Goal: Find specific page/section: Find specific page/section

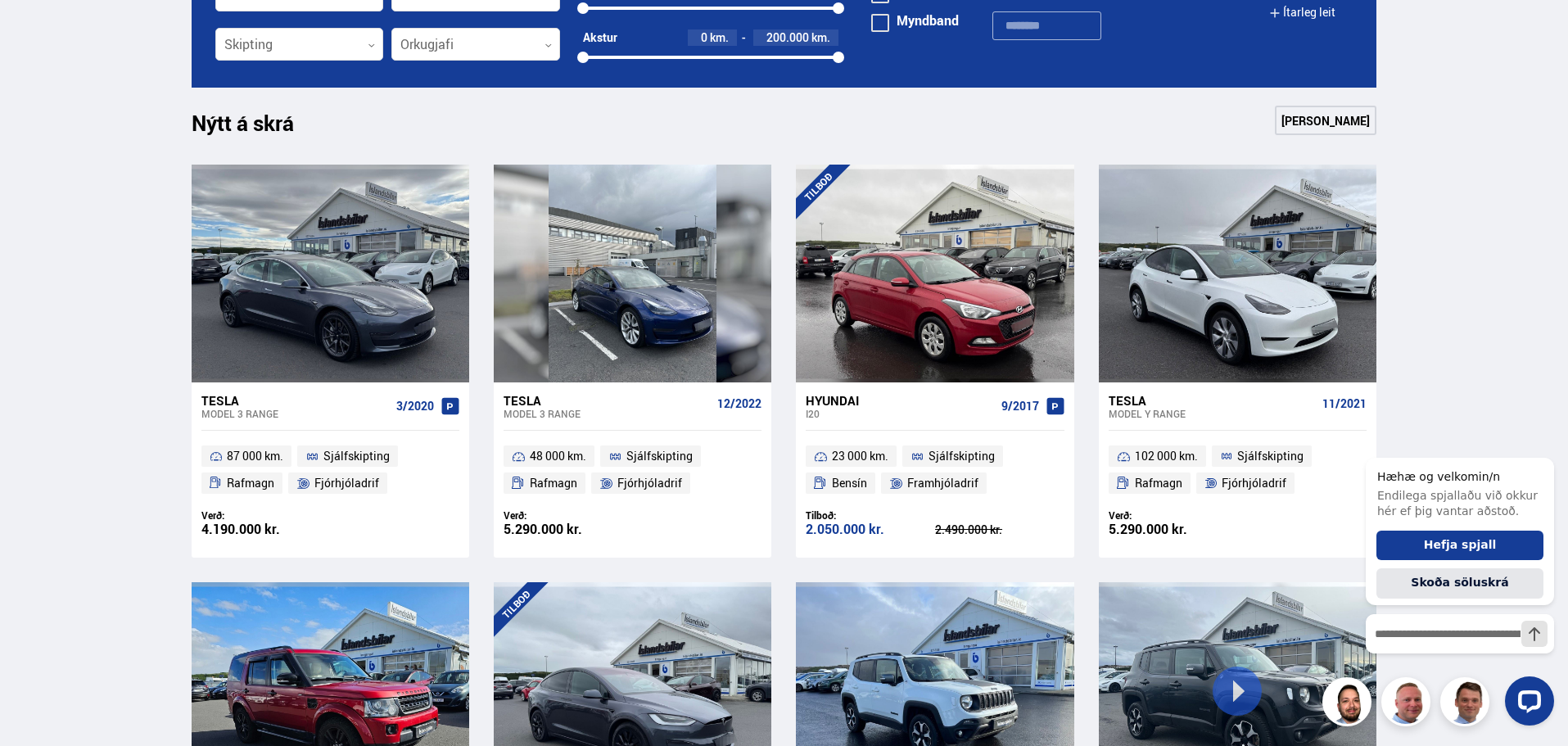
scroll to position [1091, 0]
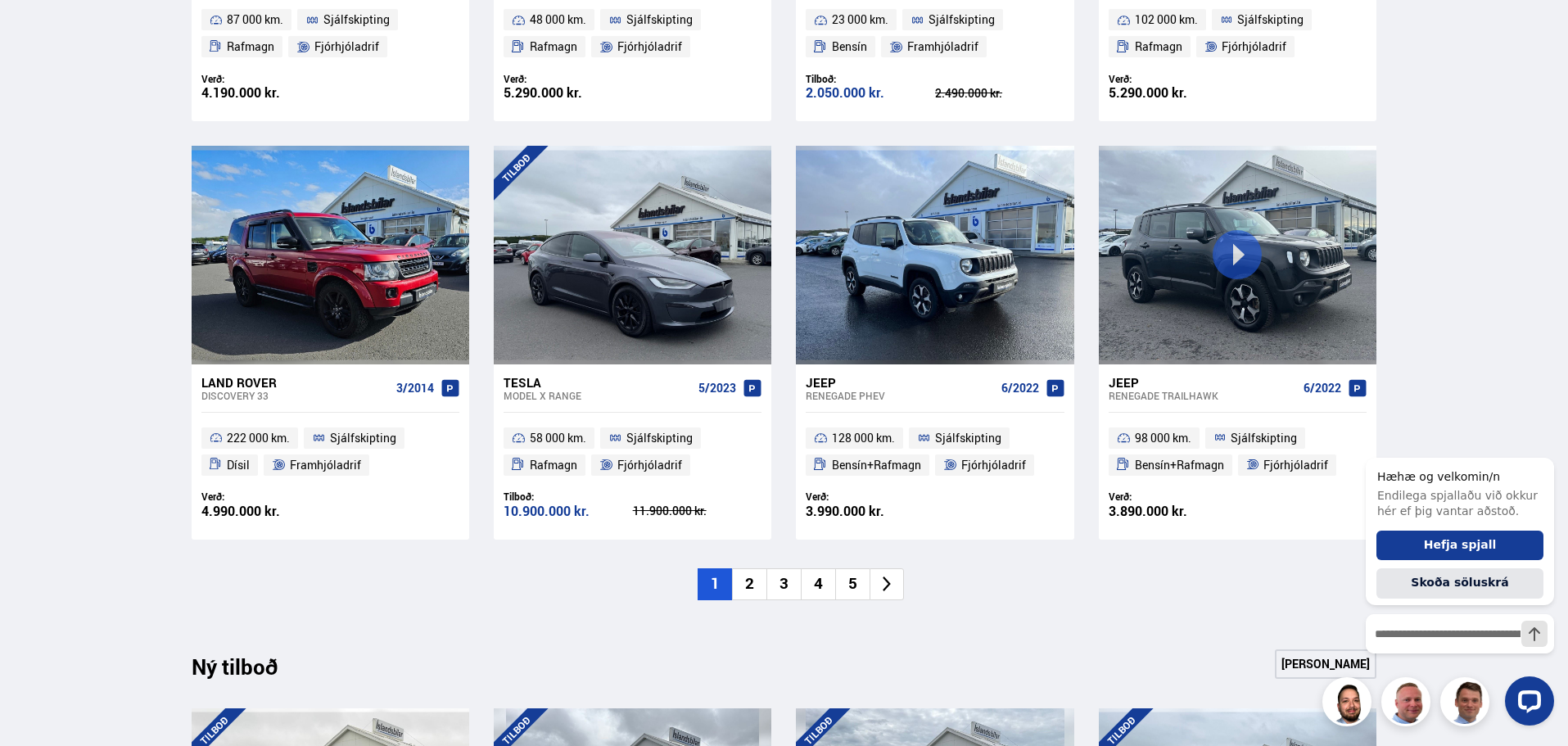
click at [755, 584] on li "2" at bounding box center [749, 584] width 35 height 32
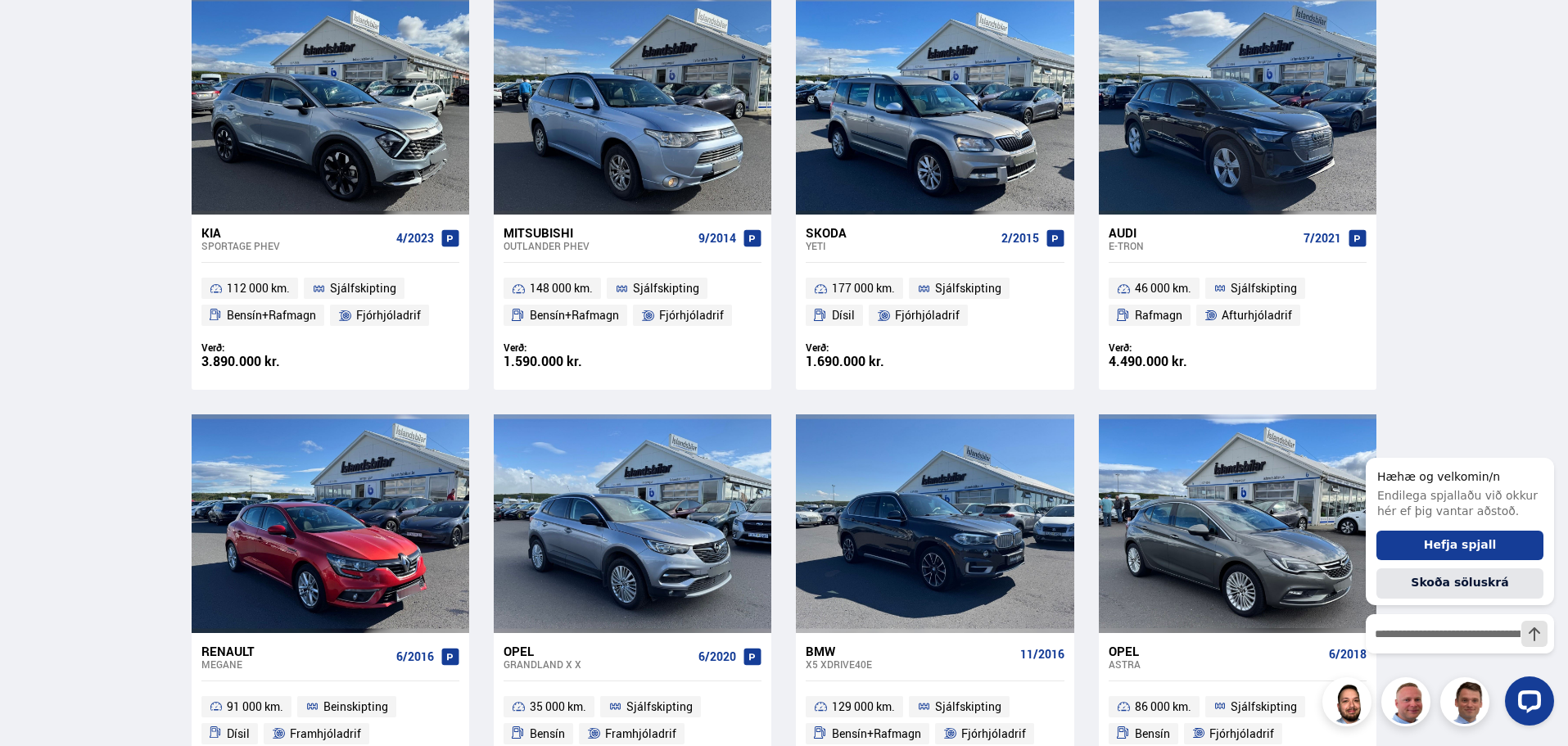
scroll to position [654, 0]
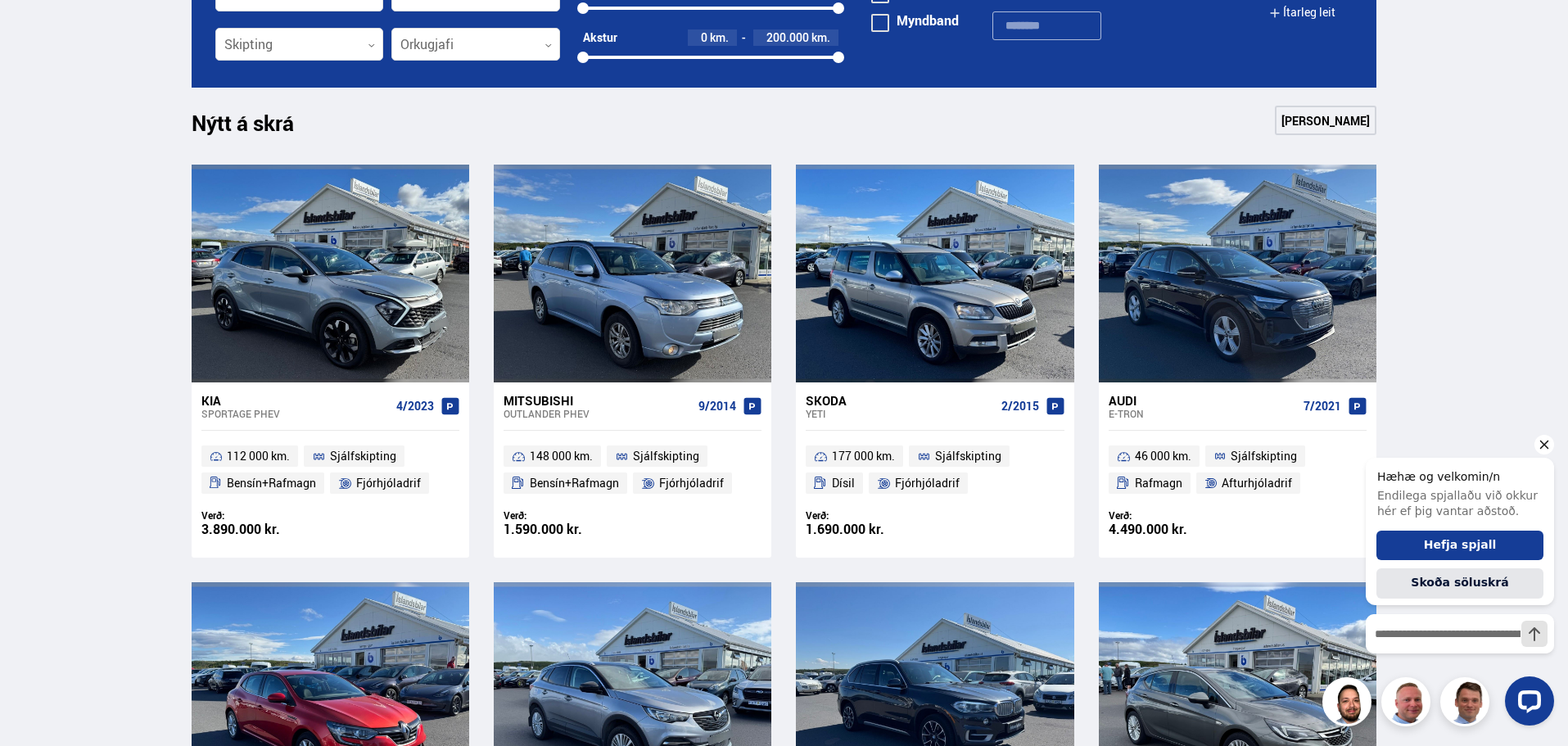
click at [1549, 440] on icon "Hide greeting" at bounding box center [1545, 445] width 9 height 9
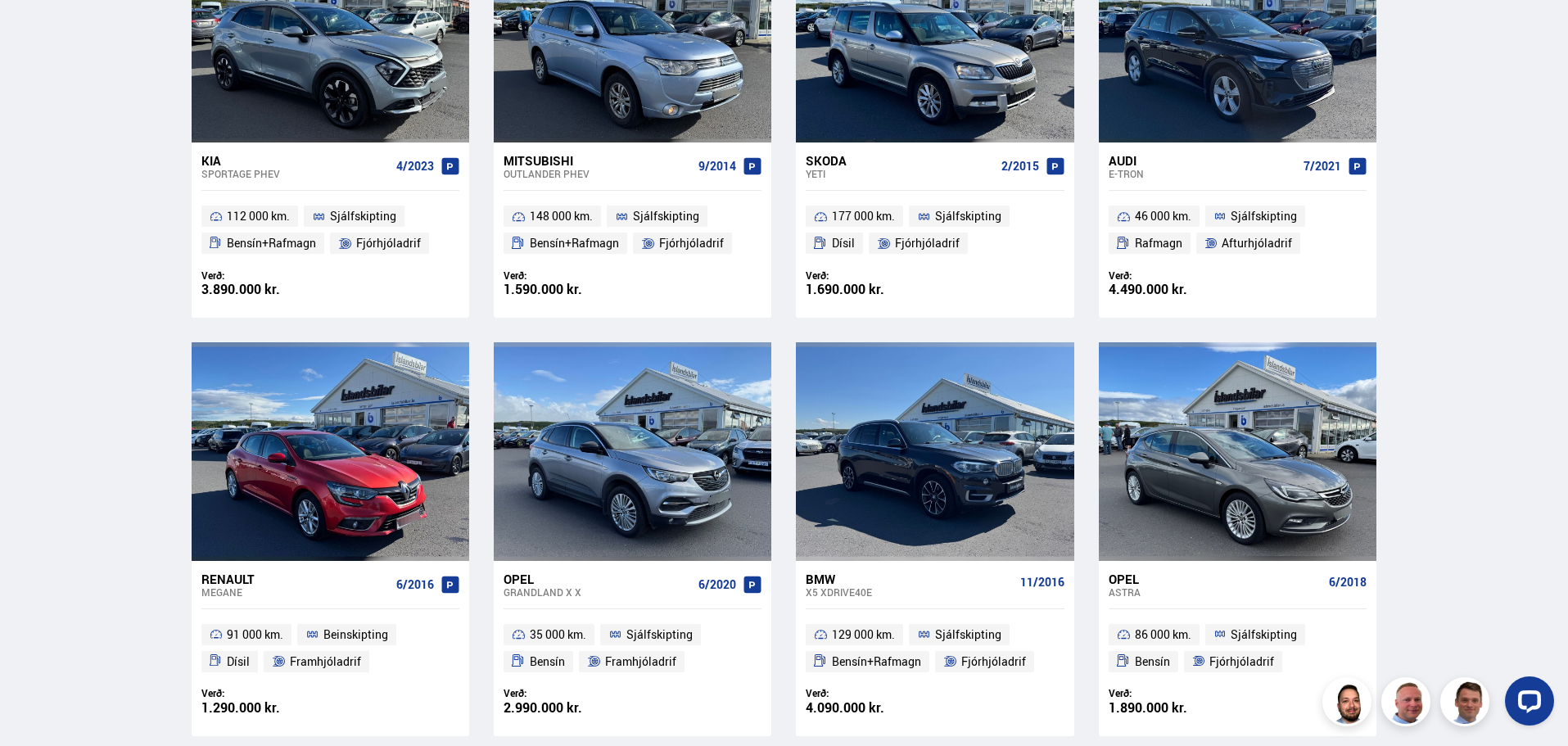
scroll to position [1091, 0]
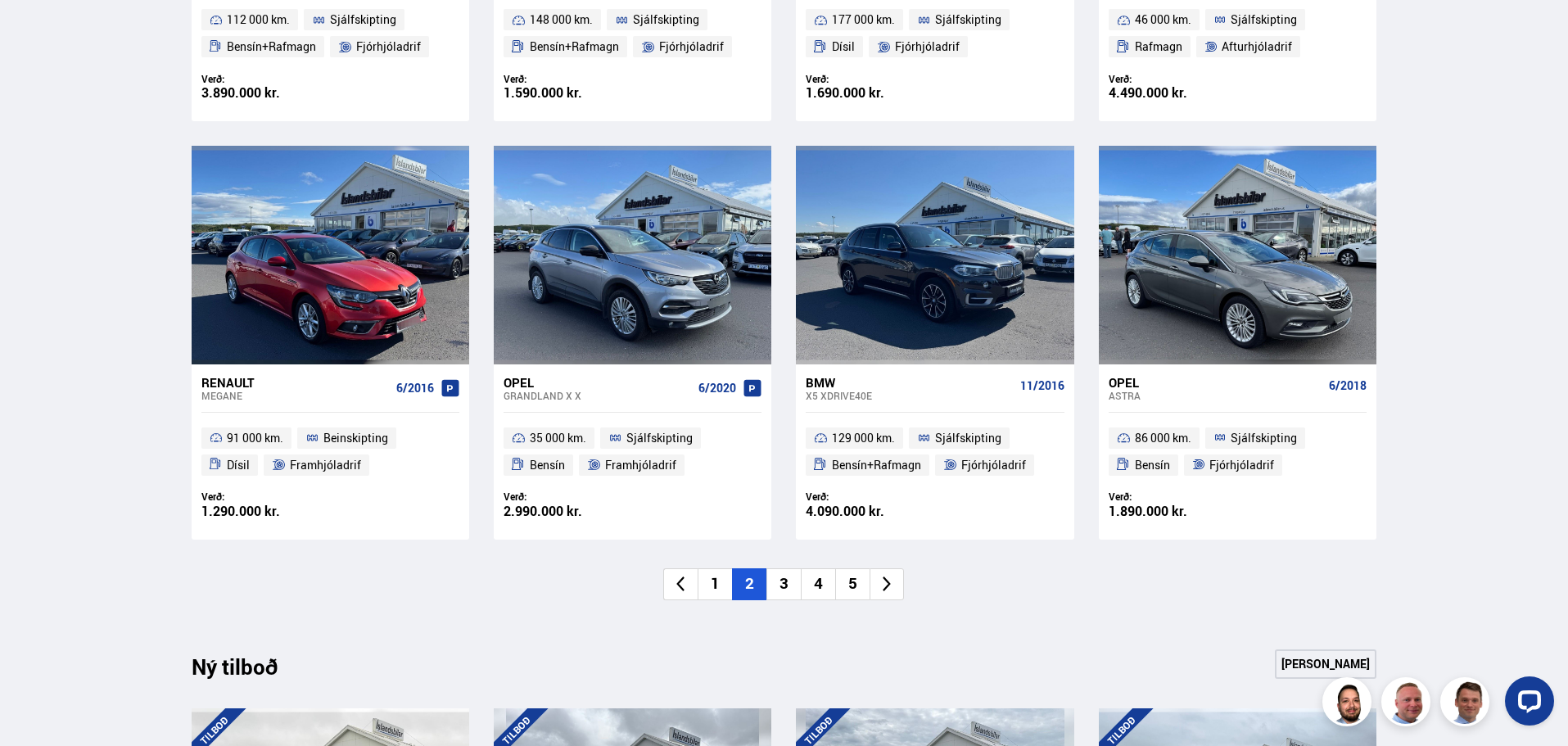
click at [784, 587] on li "3" at bounding box center [784, 584] width 35 height 32
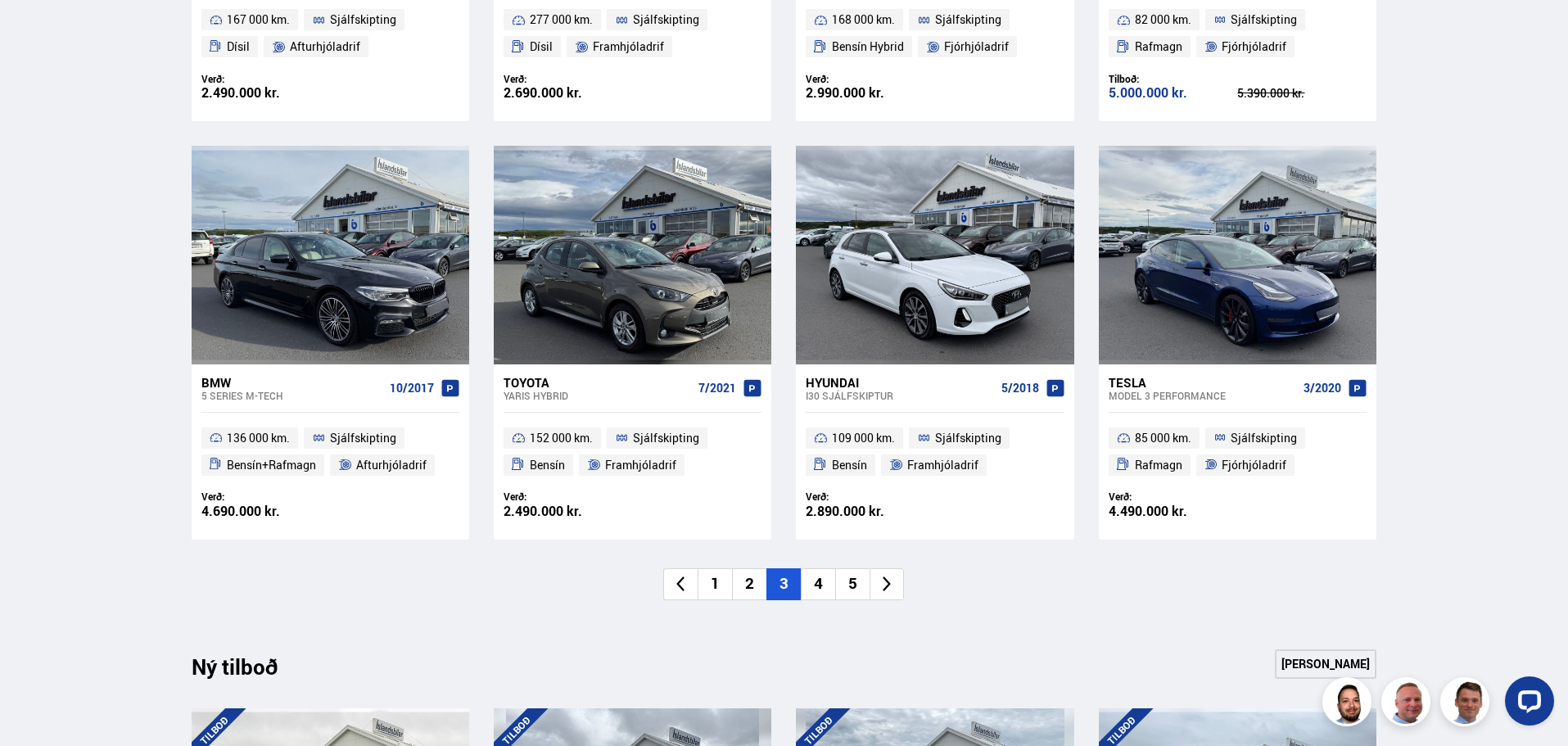
click at [819, 583] on li "4" at bounding box center [818, 584] width 35 height 32
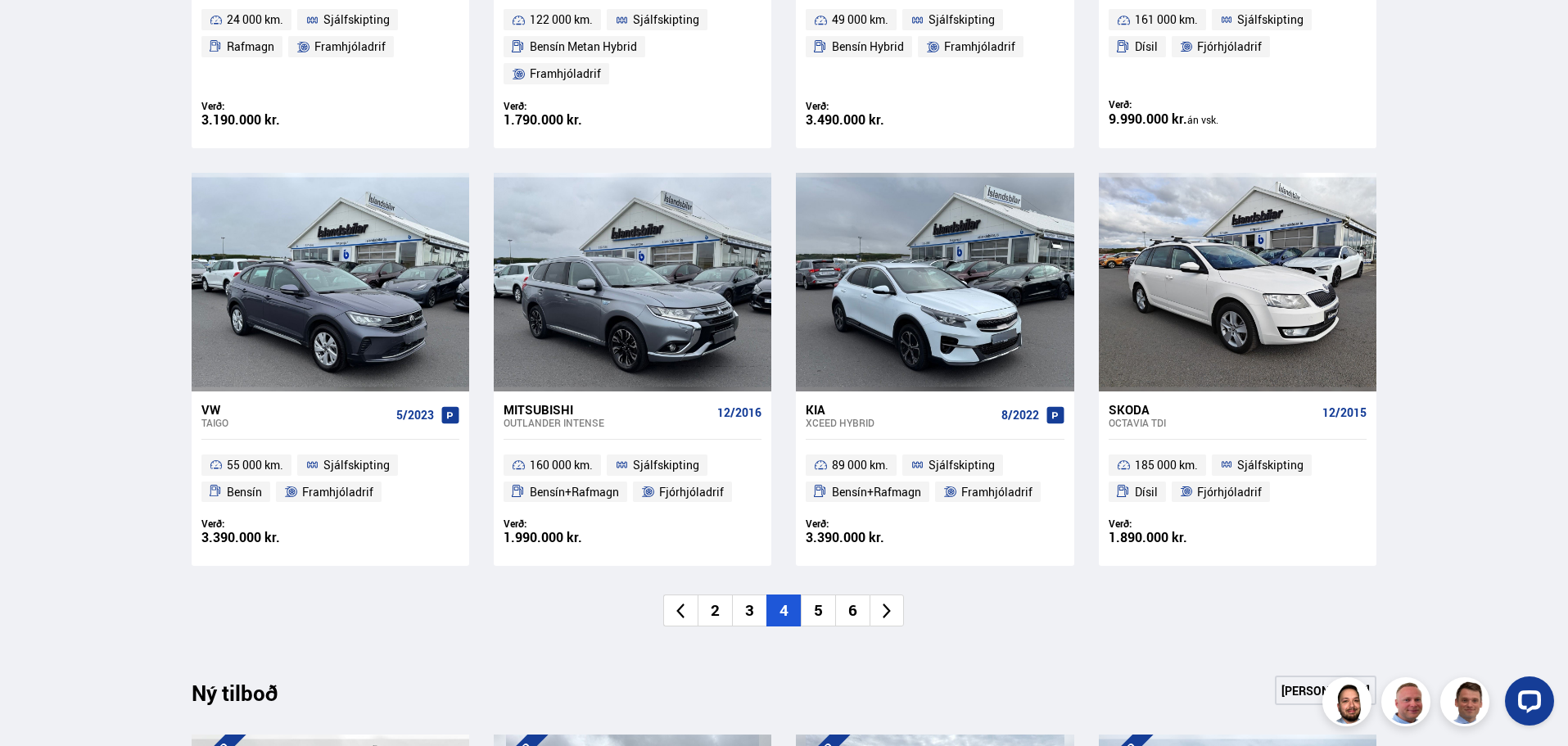
click at [819, 594] on li "5" at bounding box center [818, 610] width 35 height 32
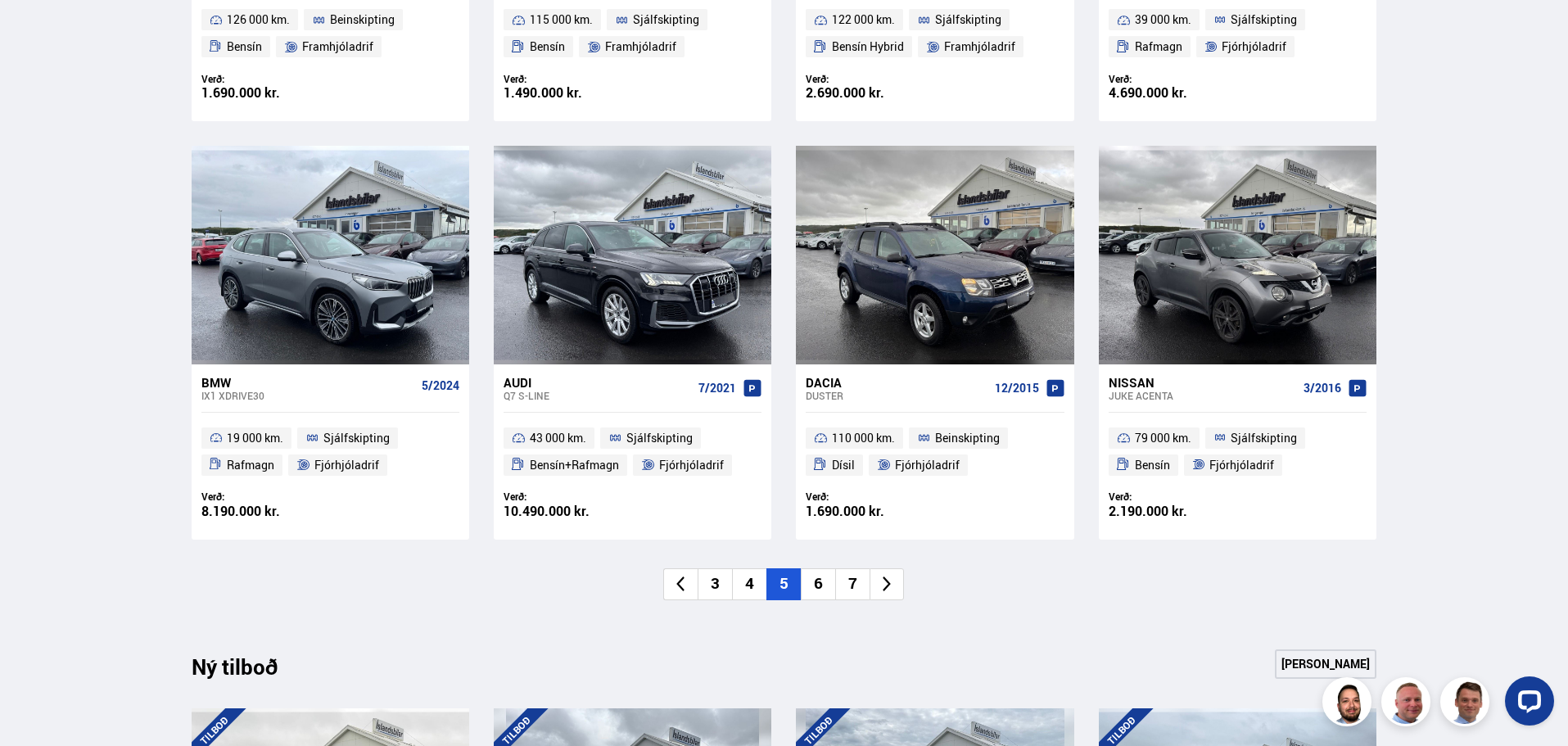
click at [821, 585] on li "6" at bounding box center [818, 584] width 35 height 32
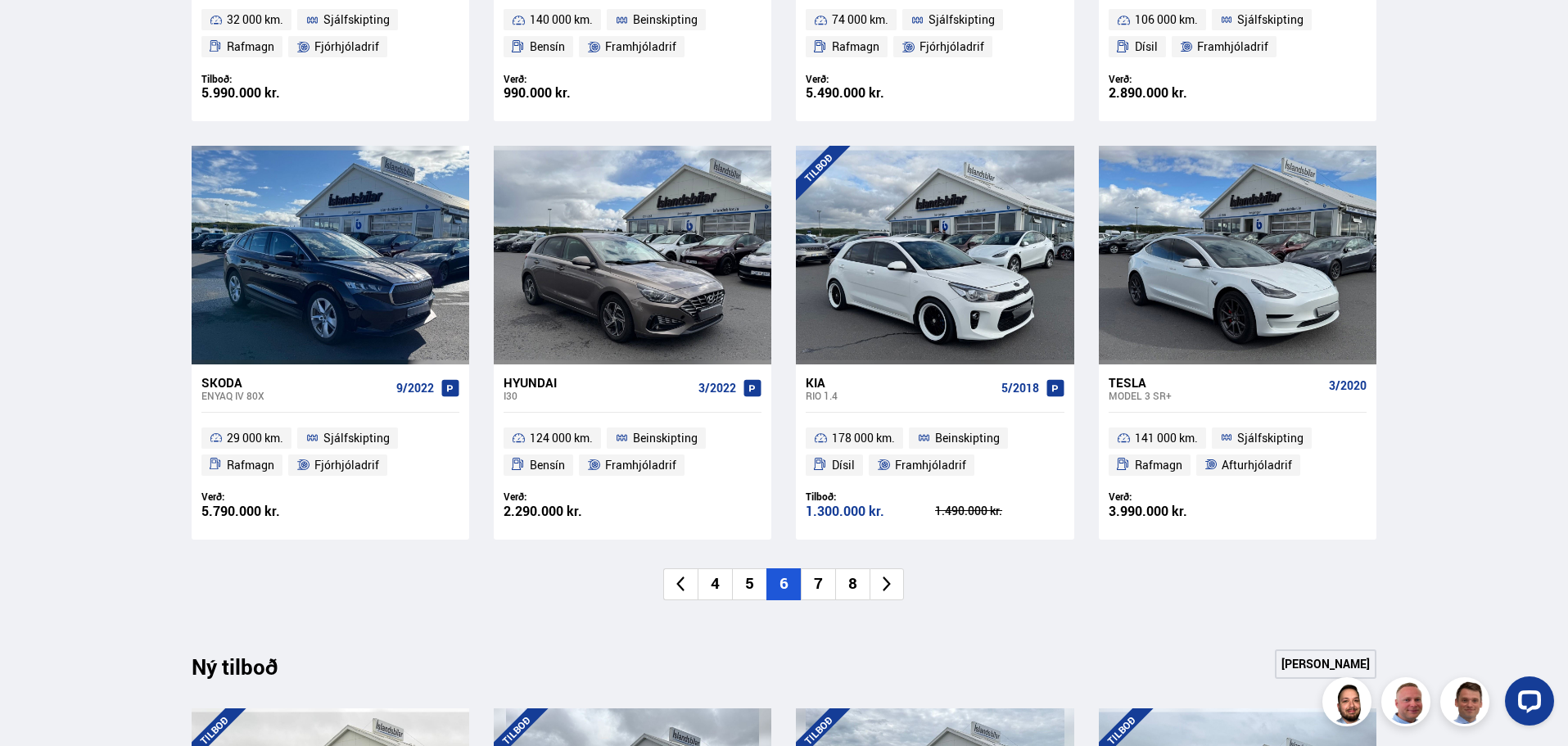
click at [823, 587] on li "7" at bounding box center [818, 584] width 35 height 32
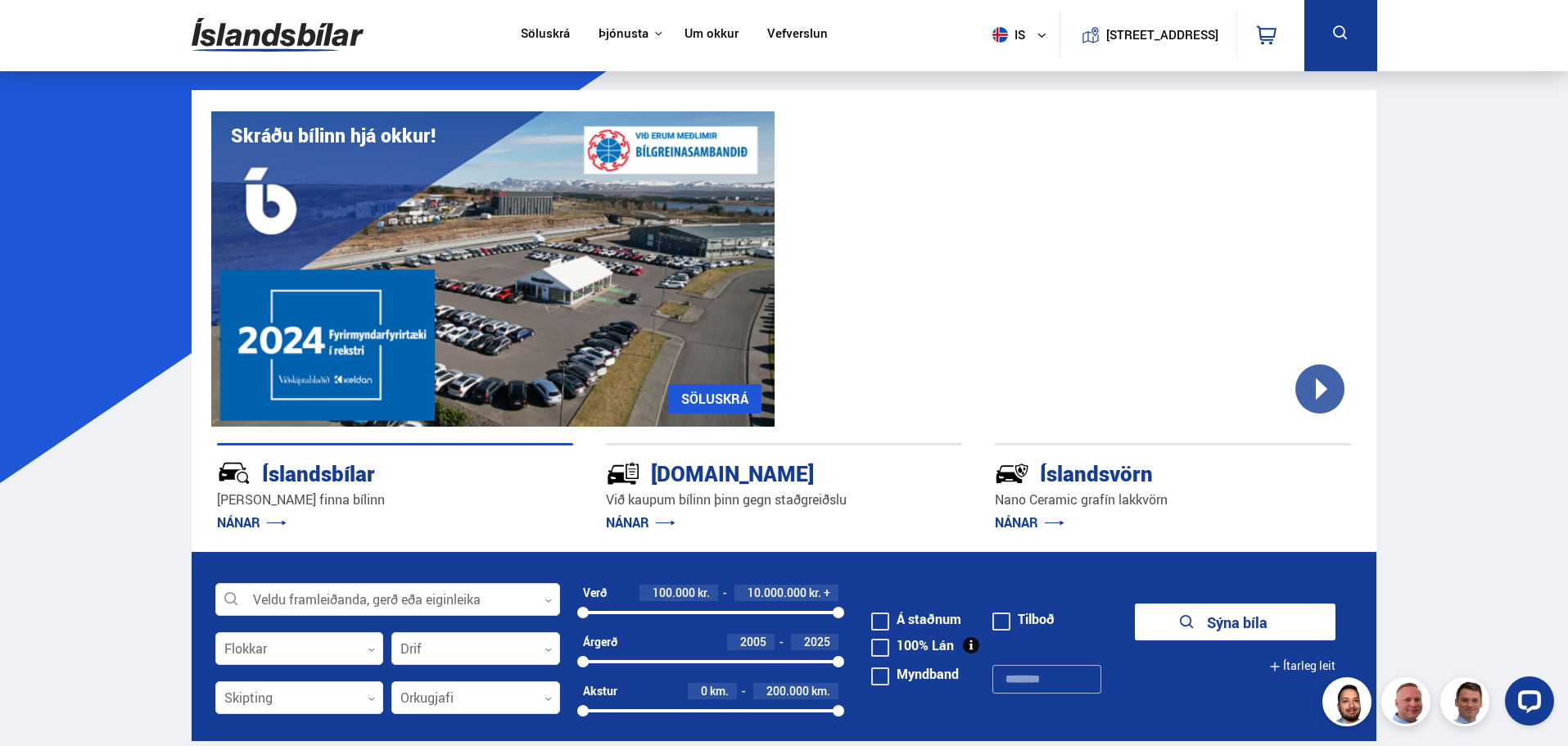
scroll to position [0, 0]
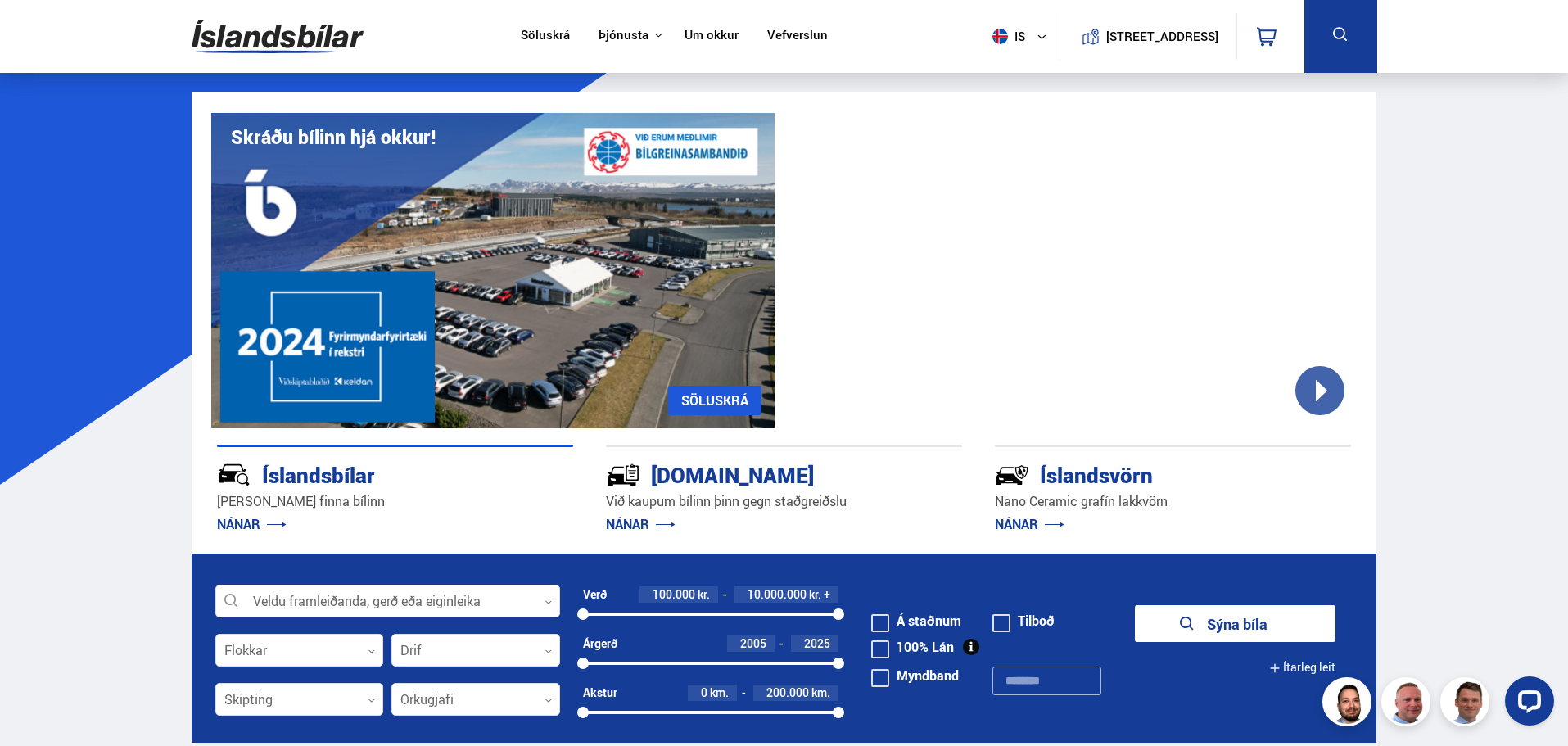
click at [538, 35] on link "Söluskrá" at bounding box center [545, 36] width 49 height 17
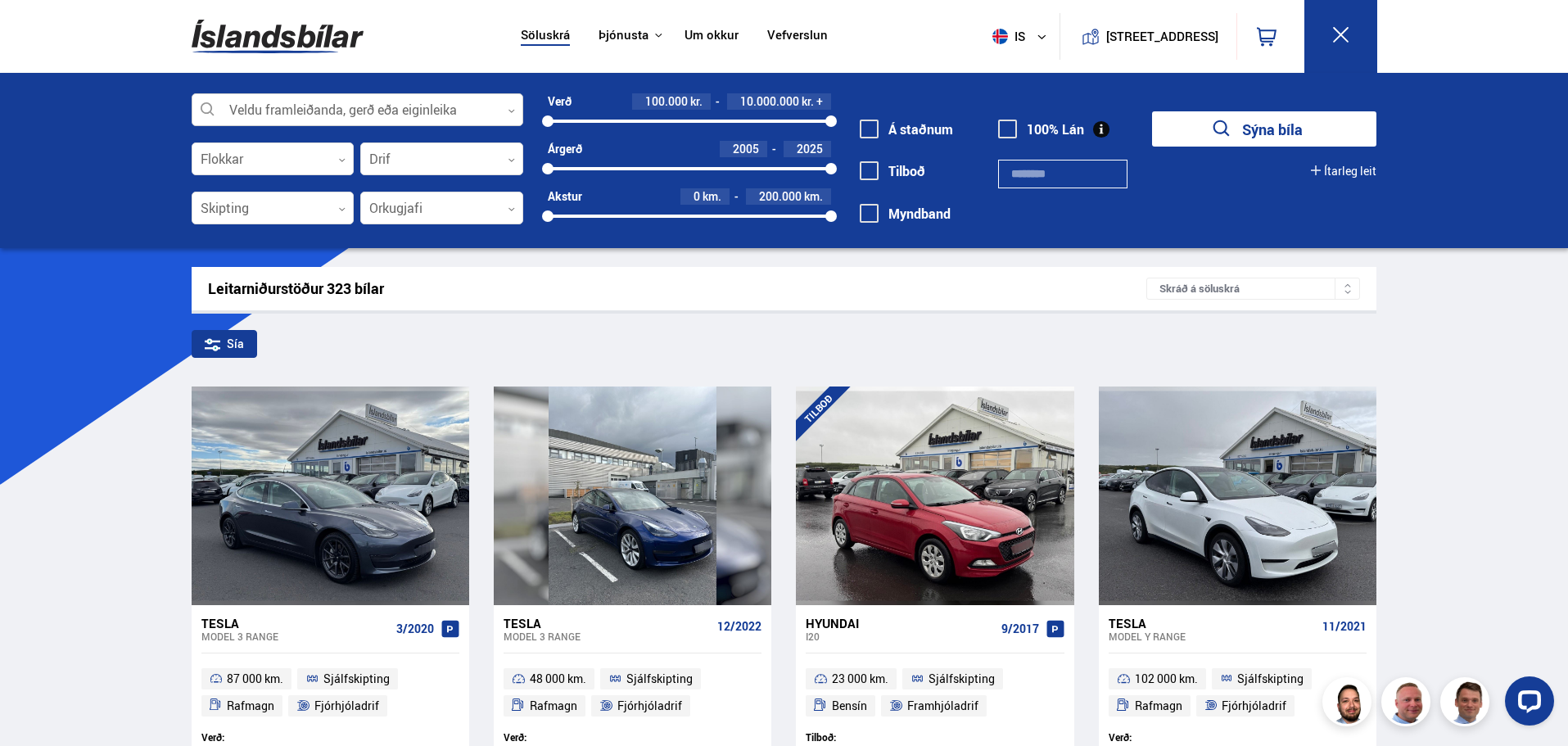
click at [440, 112] on div at bounding box center [358, 111] width 332 height 33
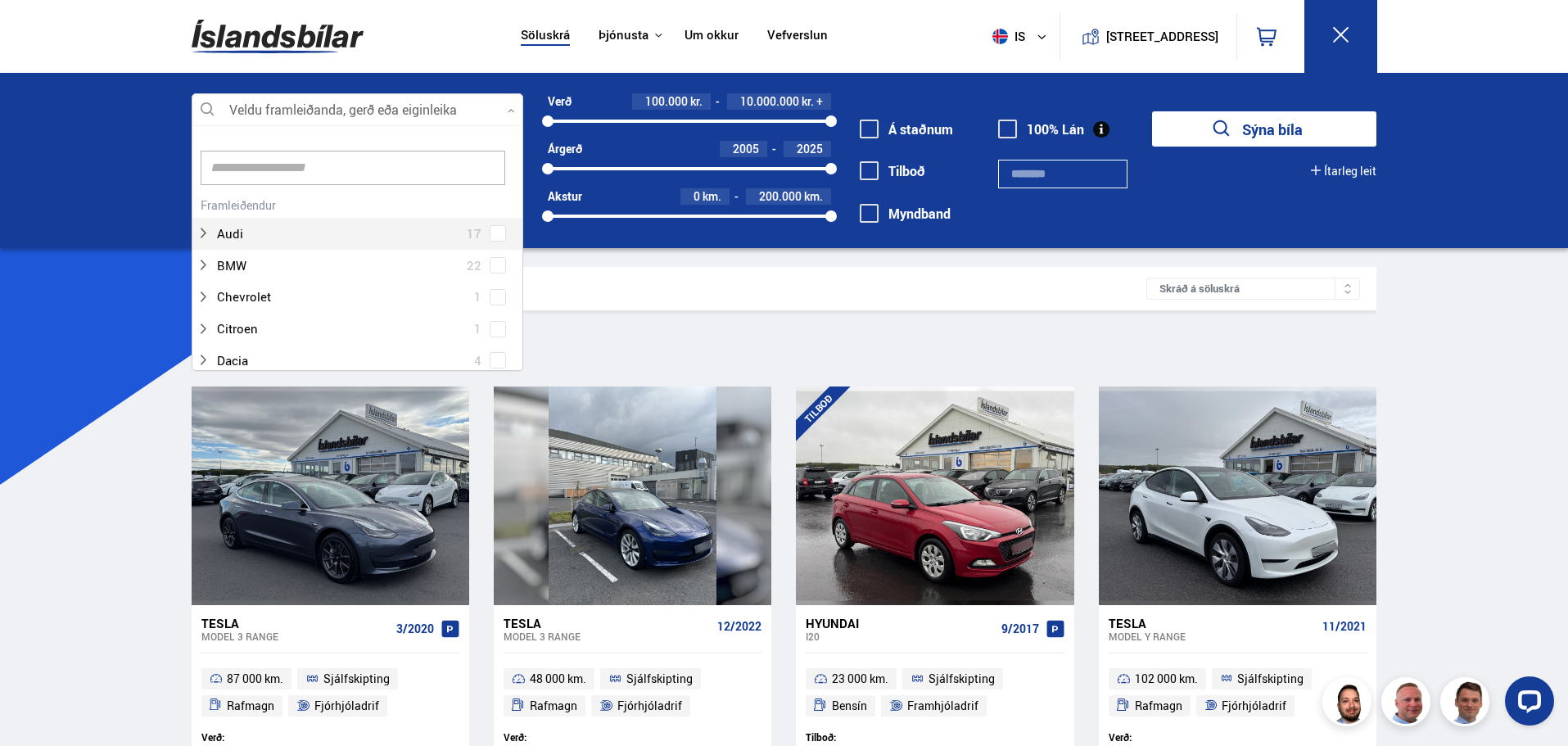
scroll to position [218, 0]
click at [246, 302] on div at bounding box center [341, 300] width 289 height 23
click at [1223, 133] on icon "submit" at bounding box center [1222, 128] width 16 height 16
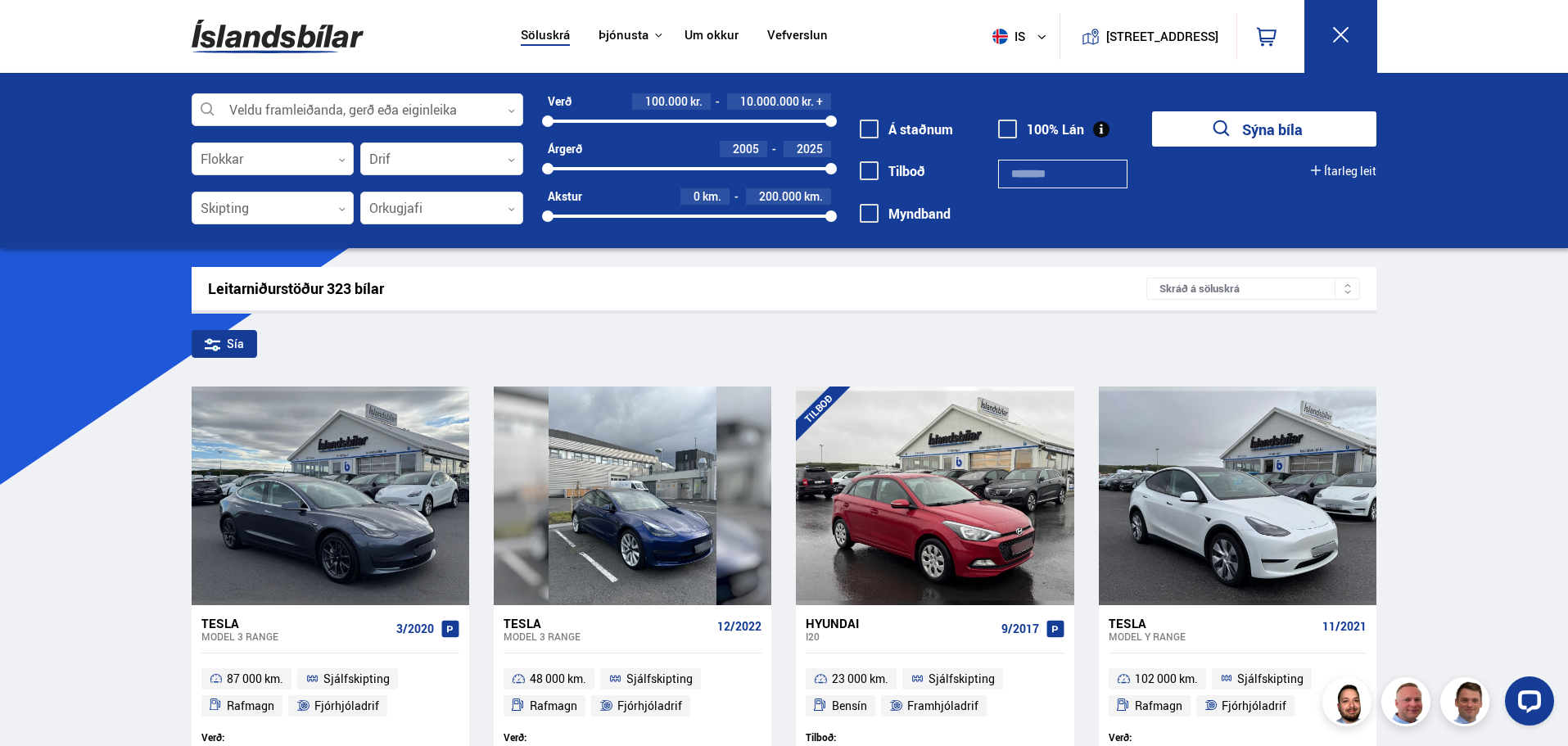
click at [1266, 129] on button "Sýna bíla" at bounding box center [1265, 129] width 225 height 35
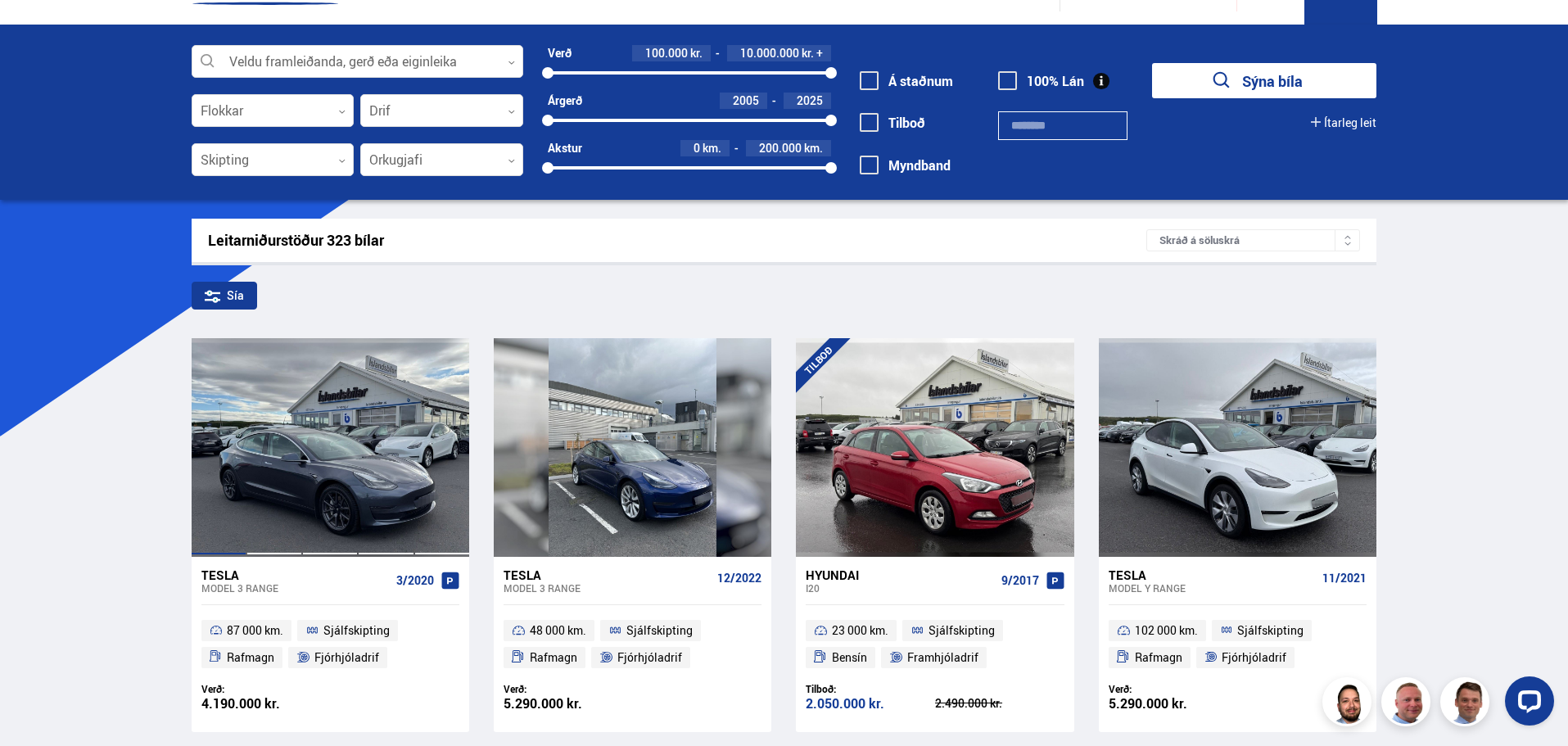
scroll to position [0, 0]
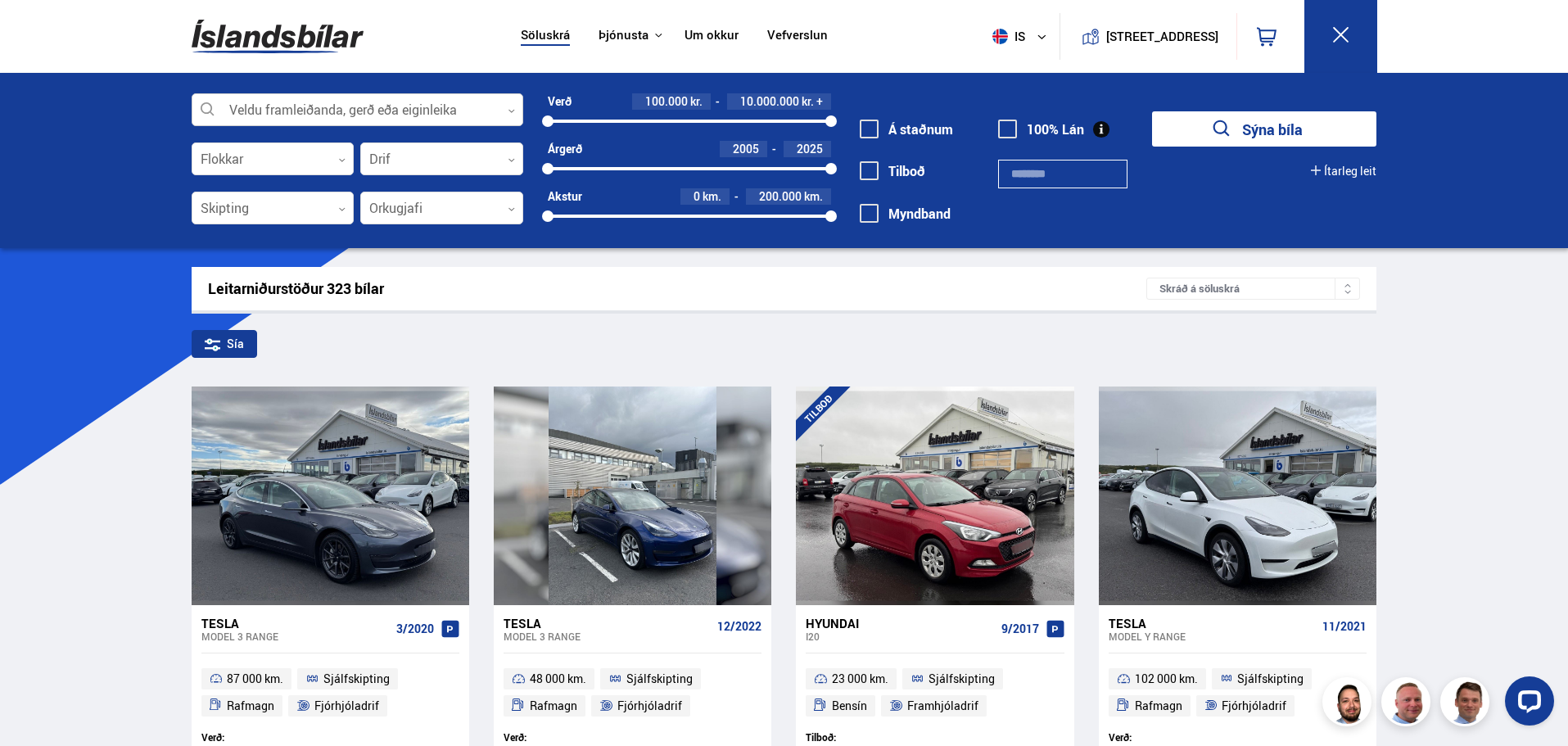
click at [347, 113] on div at bounding box center [358, 111] width 332 height 33
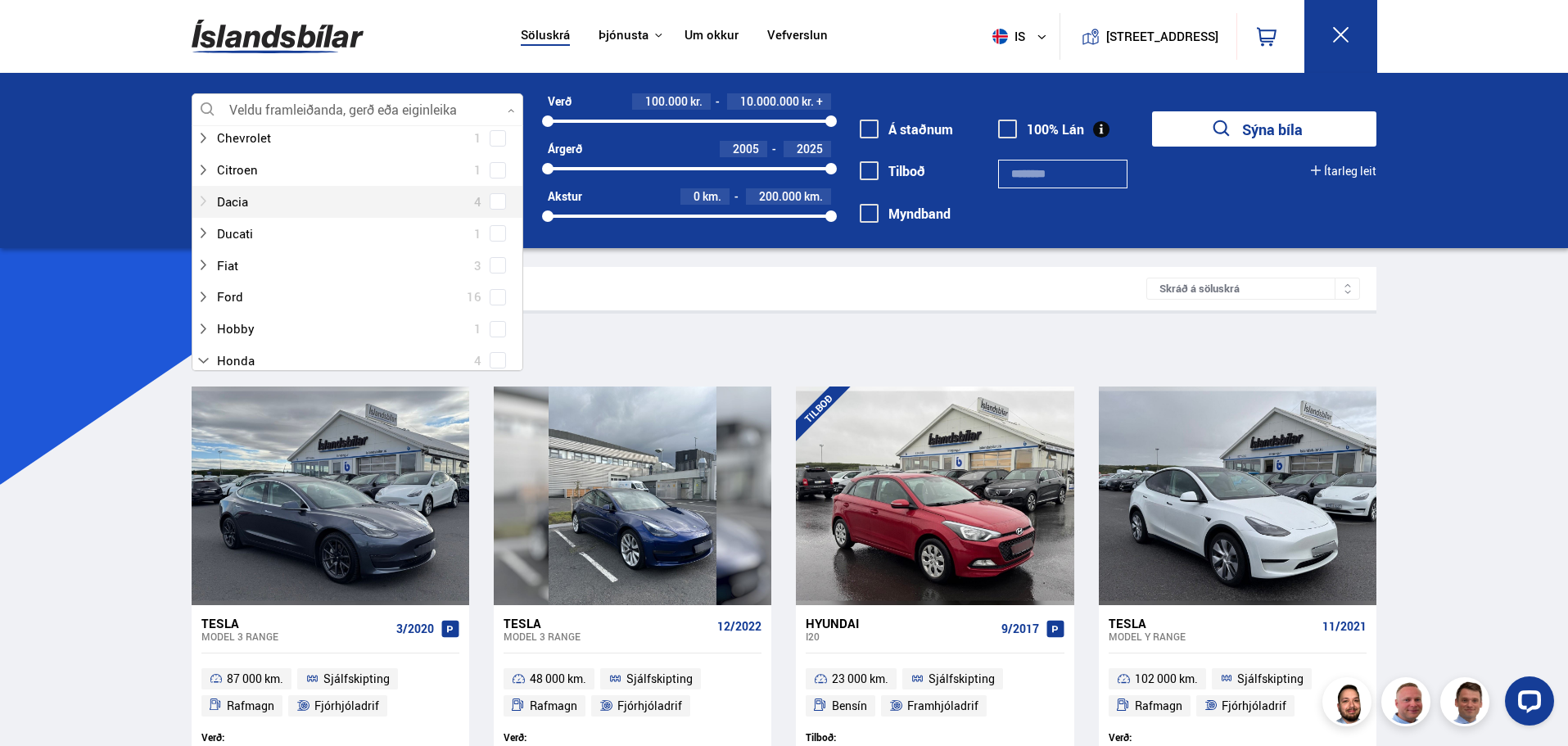
scroll to position [218, 0]
click at [493, 305] on span at bounding box center [498, 300] width 16 height 16
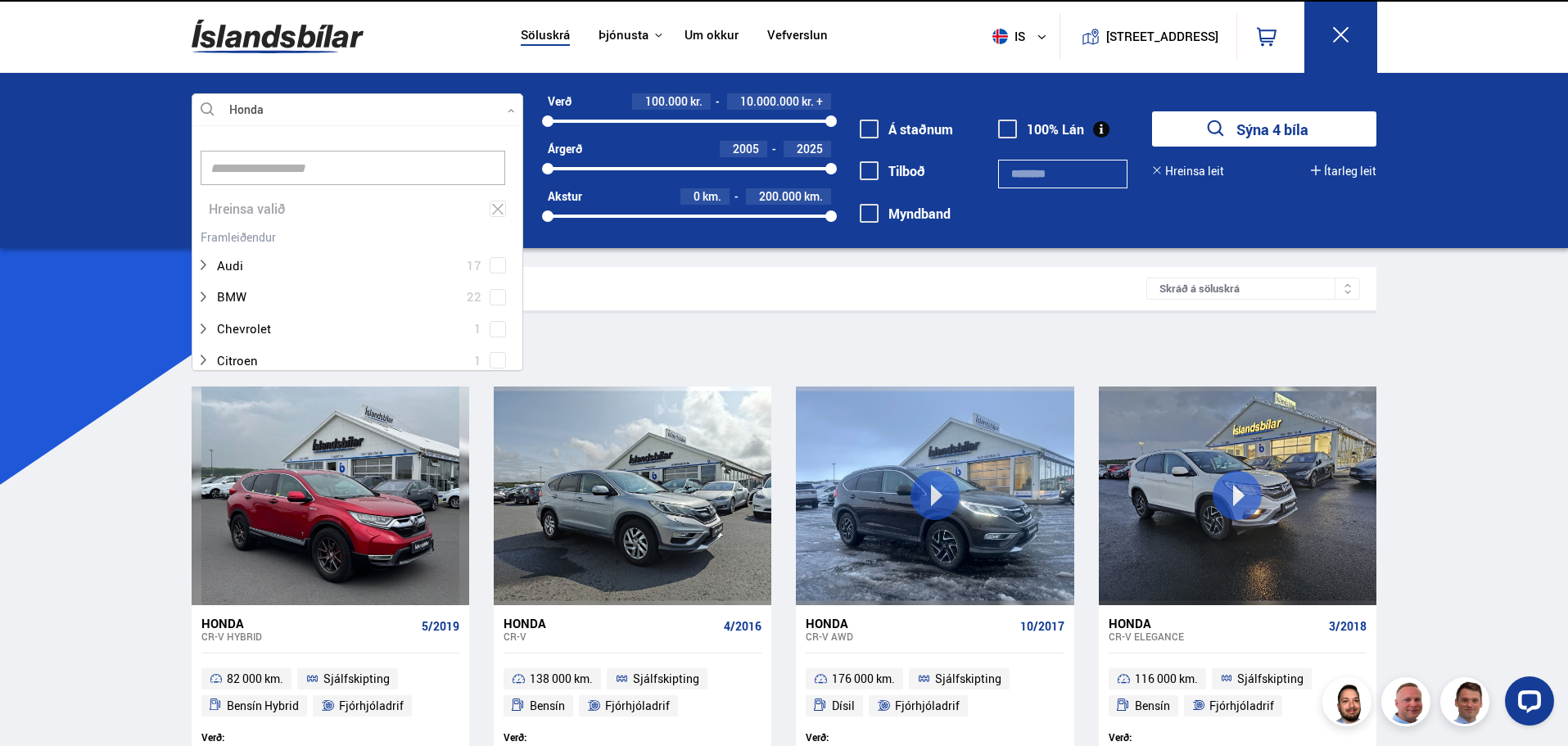
click at [1235, 134] on button "Sýna 4 bíla" at bounding box center [1265, 129] width 225 height 35
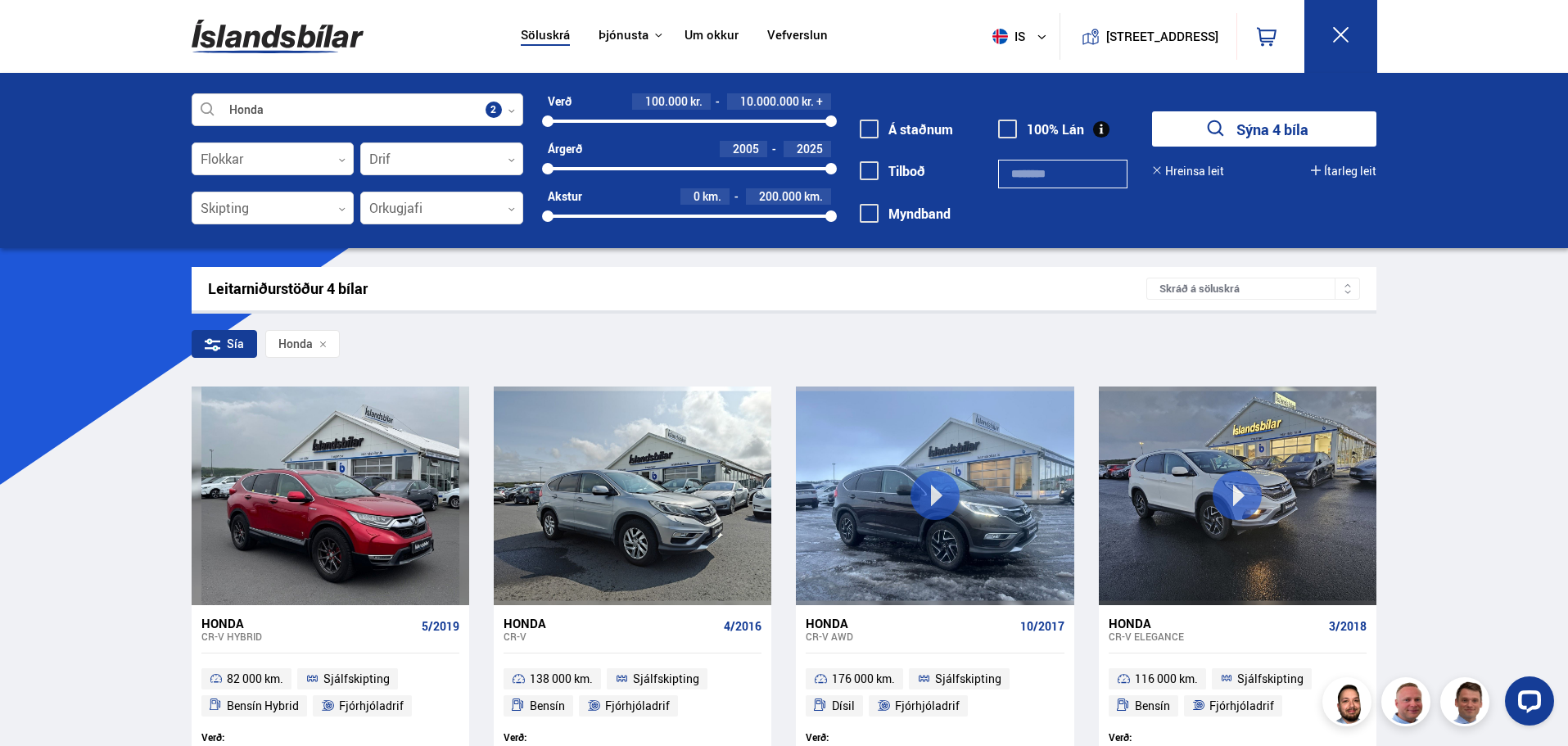
click at [500, 110] on div at bounding box center [358, 111] width 332 height 33
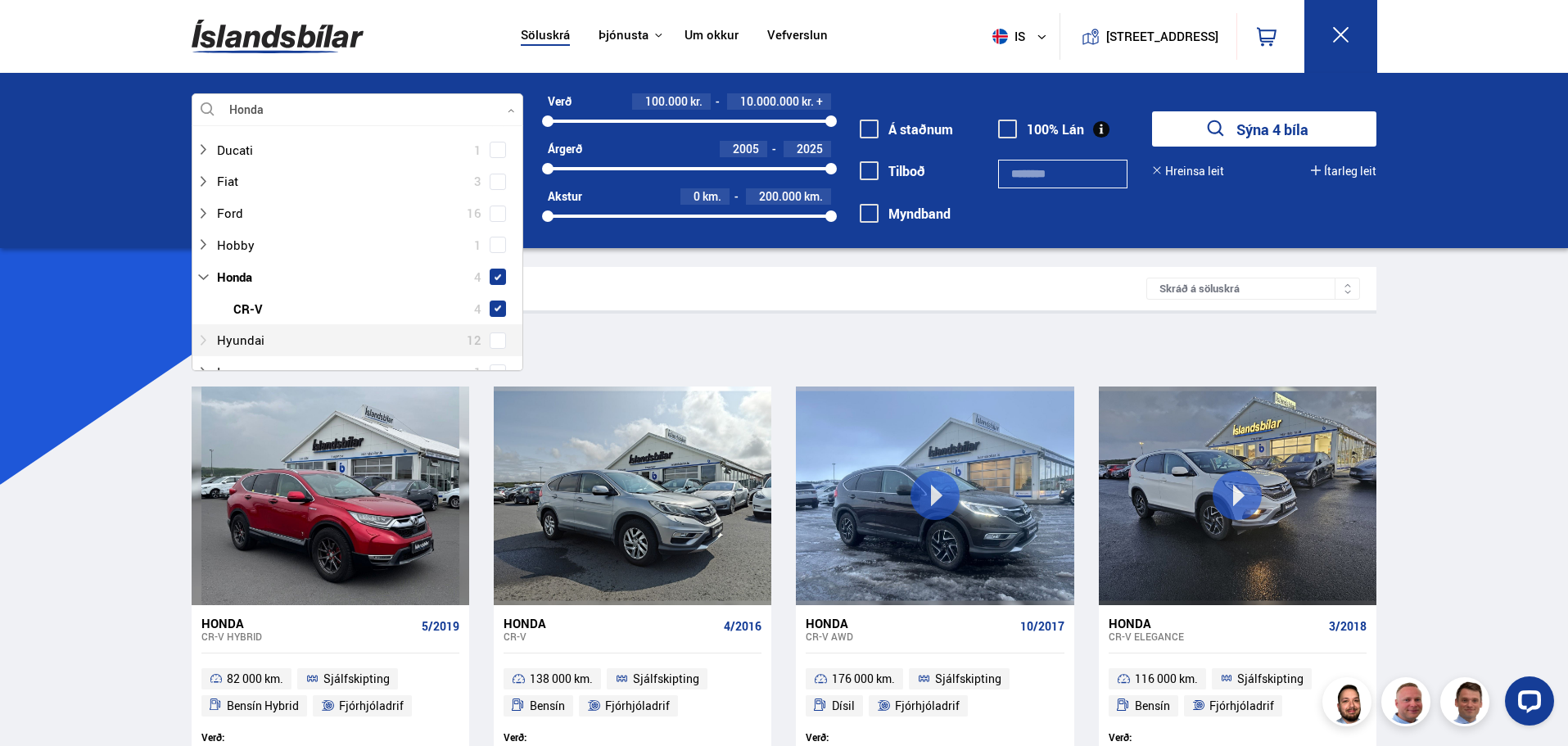
scroll to position [218, 0]
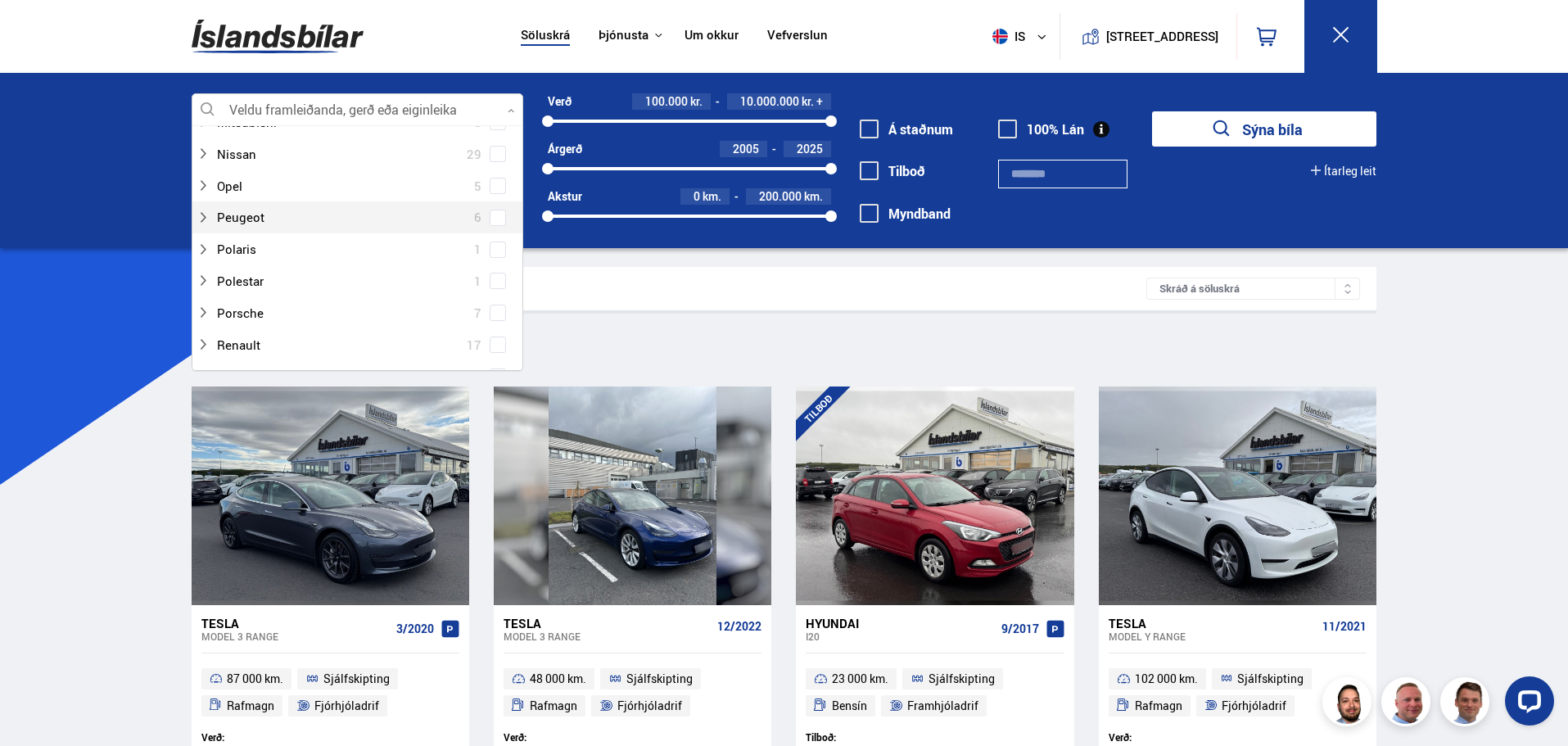
scroll to position [1091, 0]
click at [490, 322] on span at bounding box center [498, 317] width 16 height 16
